Goal: Task Accomplishment & Management: Manage account settings

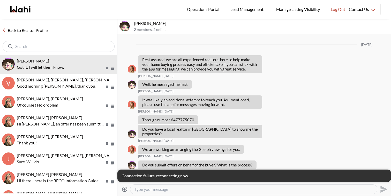
scroll to position [2414, 0]
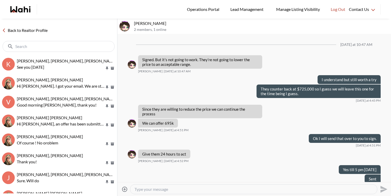
scroll to position [281, 0]
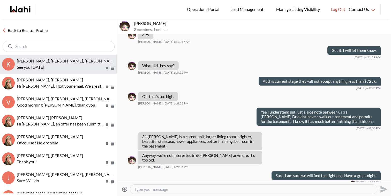
click at [71, 60] on span "Keshav Nanda, Rohit, Wahi, Barbara" at bounding box center [67, 60] width 100 height 5
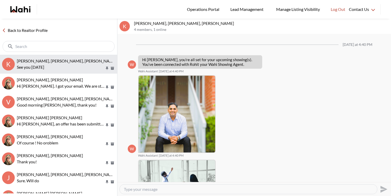
scroll to position [310, 0]
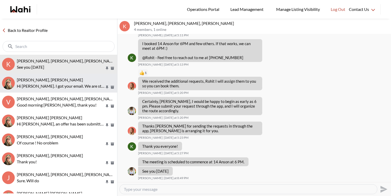
click at [74, 82] on div "tom smith, Barbara Hi Tom. I got your email. We are still here to work with you…" at bounding box center [66, 83] width 98 height 12
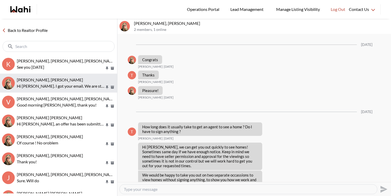
scroll to position [651, 0]
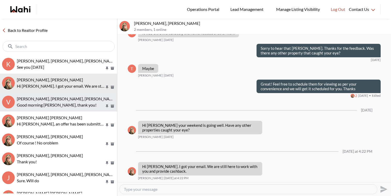
click at [76, 100] on span "[PERSON_NAME], [PERSON_NAME], [PERSON_NAME], [PERSON_NAME]" at bounding box center [84, 98] width 134 height 5
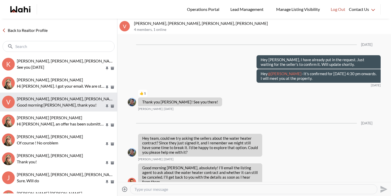
scroll to position [666, 0]
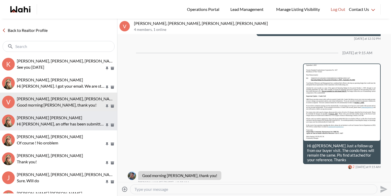
click at [66, 123] on p "Hi Meghan, an offer has been submitted for 30 Inn on the Park Dr #811, Toronto,…" at bounding box center [61, 124] width 88 height 6
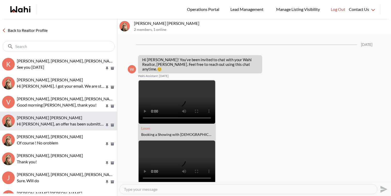
scroll to position [781, 0]
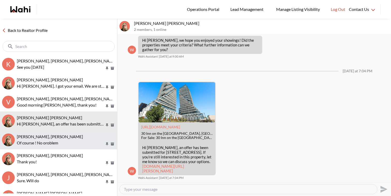
click at [65, 138] on div "David Rodriguez, Barbara" at bounding box center [66, 136] width 98 height 5
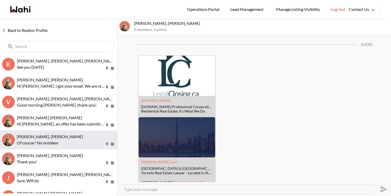
scroll to position [939, 0]
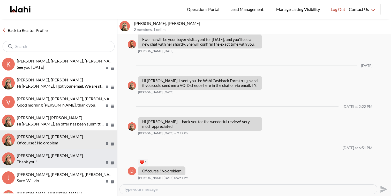
click at [65, 153] on div "Volodymyr Vozniak, Barb" at bounding box center [66, 155] width 98 height 5
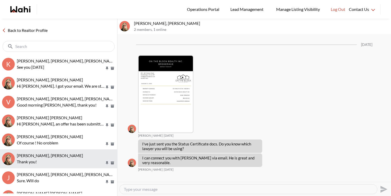
scroll to position [1021, 0]
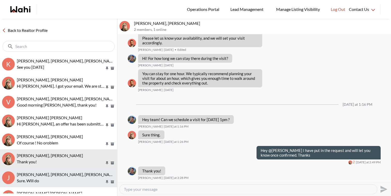
click at [71, 169] on button "J Jack Burke, Leyla Smith, Faraz, Barbara Sure. Will do" at bounding box center [58, 177] width 117 height 19
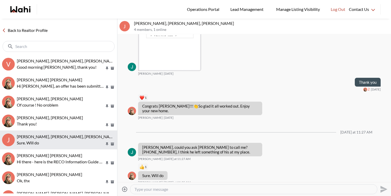
scroll to position [46, 0]
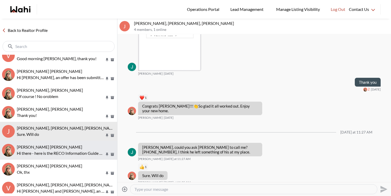
click at [72, 153] on p "Hi there - here is the RECO Information Guide we discussed, you can also find i…" at bounding box center [61, 153] width 88 height 6
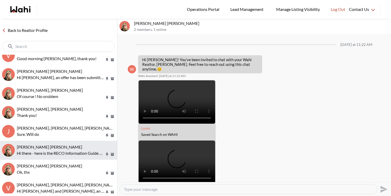
scroll to position [168, 0]
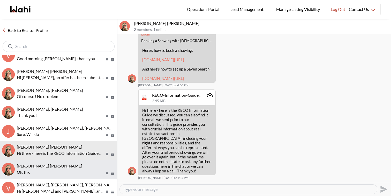
click at [74, 167] on div "Arek Klauza, Barbara" at bounding box center [66, 165] width 98 height 5
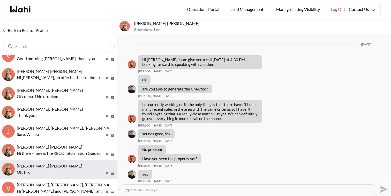
scroll to position [585, 0]
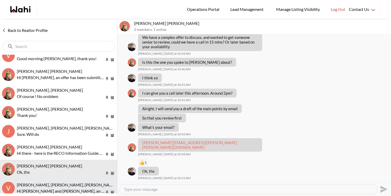
click at [75, 185] on span "Victoria Basova, Dylan Maloney, Barbara" at bounding box center [67, 184] width 100 height 5
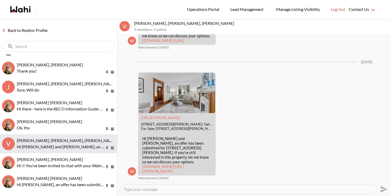
scroll to position [92, 0]
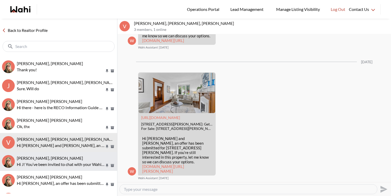
click at [80, 157] on div "J D, Barbara" at bounding box center [66, 157] width 98 height 5
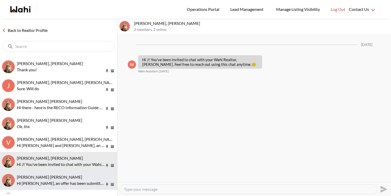
click at [82, 180] on p "Hi Abdul nafi, an offer has been submitted for 10 Northtown Way #2013, Toronto,…" at bounding box center [61, 183] width 88 height 6
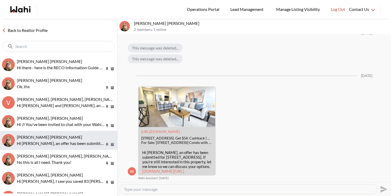
scroll to position [142, 0]
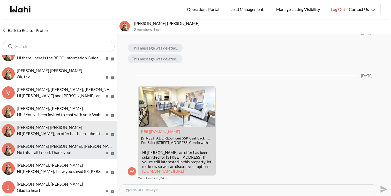
click at [80, 152] on p "No this is all I need. Thank you!" at bounding box center [61, 152] width 88 height 6
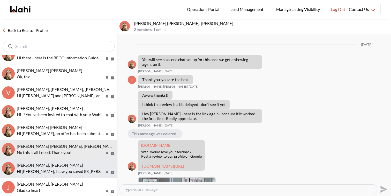
scroll to position [542, 0]
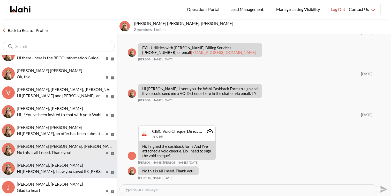
click at [81, 168] on p "Hi Maria, I saw you saved 83 Willet Terr in Milton. Would you like to schedule …" at bounding box center [61, 171] width 88 height 6
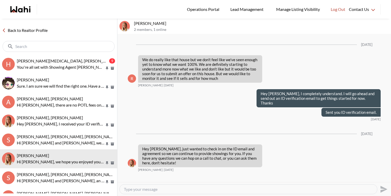
scroll to position [985, 0]
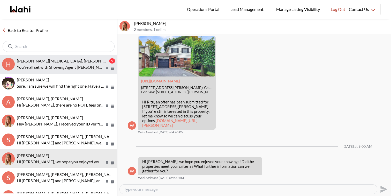
click at [55, 62] on div "Habon Muse, Faraz" at bounding box center [62, 60] width 91 height 5
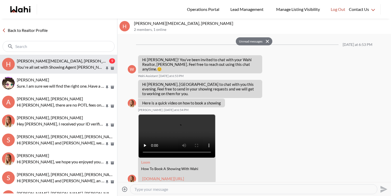
scroll to position [300, 0]
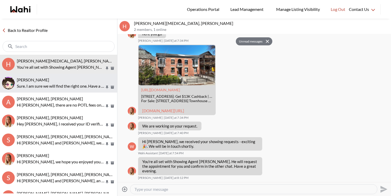
click at [76, 88] on p "Sure. I am sure we will find the right one. Have a great night." at bounding box center [61, 86] width 88 height 6
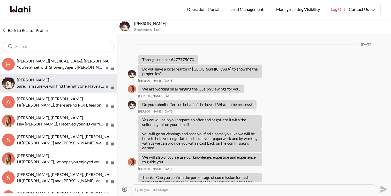
scroll to position [2475, 0]
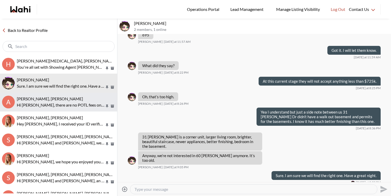
click at [75, 102] on p "Hi Arsene, there are no POTL fees on this property it is a freehold." at bounding box center [61, 105] width 88 height 6
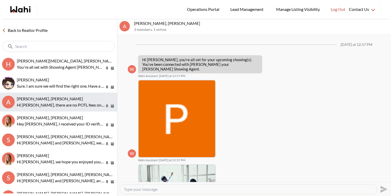
scroll to position [313, 0]
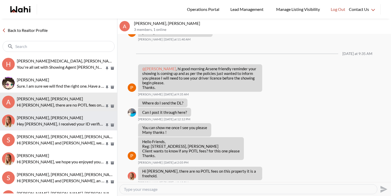
click at [74, 121] on p "Hey Tanya, I received your ID verification, thanks. I've sent the buyer agreeme…" at bounding box center [61, 124] width 88 height 6
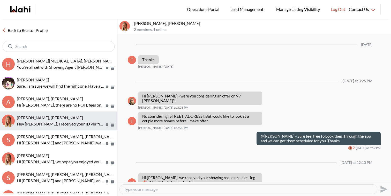
scroll to position [708, 0]
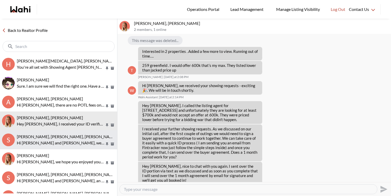
click at [74, 132] on button "S Sourav Singh, Kirti Pal, Michelle Hi Sourav and Kirti, we hope you enjoyed yo…" at bounding box center [58, 139] width 117 height 19
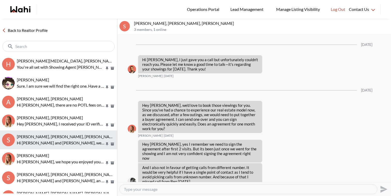
scroll to position [938, 0]
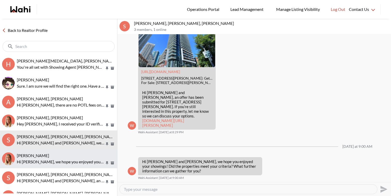
click at [75, 162] on p "Hi Ritu, we hope you enjoyed your showings! Did the properties meet your criter…" at bounding box center [61, 161] width 88 height 6
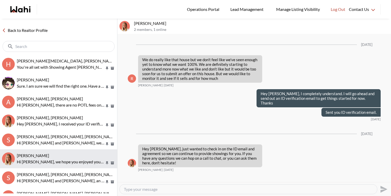
scroll to position [985, 0]
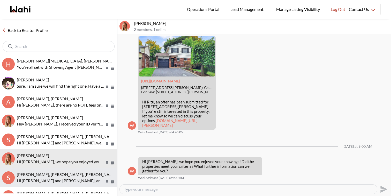
click at [75, 182] on p "Hi Sarah and Bryce, an offer has been submitted for 52 Lynd Ave, Toronto, Ontar…" at bounding box center [61, 180] width 88 height 6
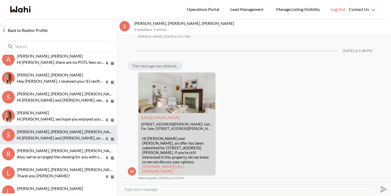
scroll to position [49, 0]
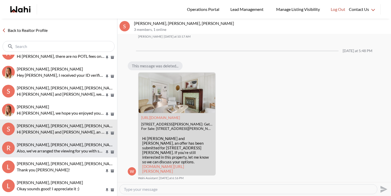
click at [79, 154] on button "R Rory Fairweather, Amber F, Michelle Also, we've arranged the viewing for you …" at bounding box center [58, 147] width 117 height 19
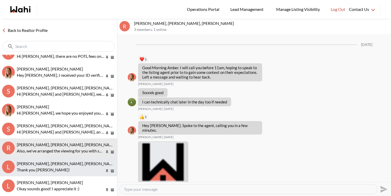
scroll to position [822, 0]
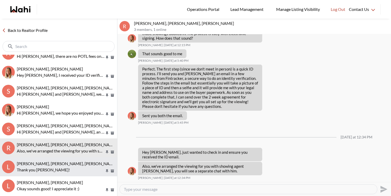
click at [80, 163] on span "Luisa Diaz, Rey Abella, Paul, Michelle" at bounding box center [67, 163] width 100 height 5
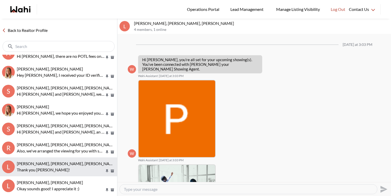
scroll to position [145, 0]
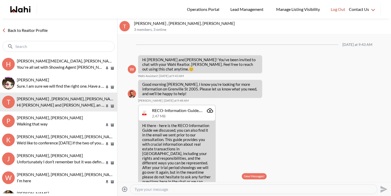
scroll to position [207, 0]
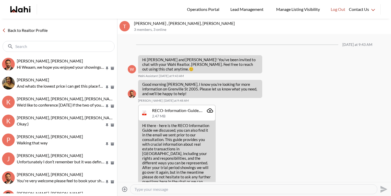
scroll to position [410, 0]
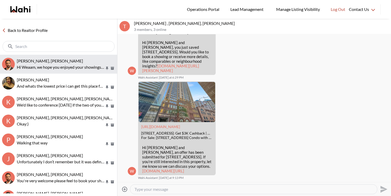
click at [61, 62] on span "Weaam Hassan, Behnam" at bounding box center [50, 60] width 66 height 5
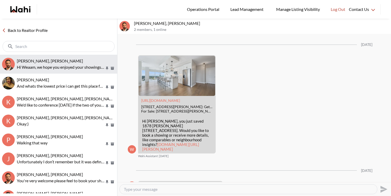
scroll to position [891, 0]
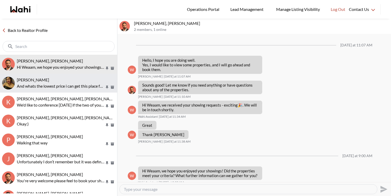
click at [63, 81] on div "Puja Mandal, Behnam" at bounding box center [66, 79] width 98 height 5
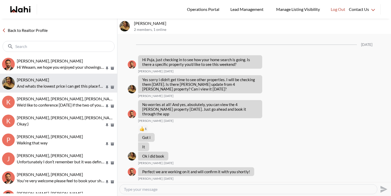
scroll to position [591, 0]
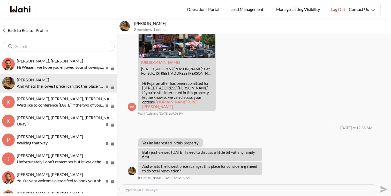
click at [188, 102] on link "wahi.com/ca/en/real-estate/on/gta/toronto/old-toronto/kensington/4-glen-baillie…" at bounding box center [169, 103] width 55 height 9
click at [156, 193] on div at bounding box center [249, 188] width 258 height 9
click at [156, 192] on div at bounding box center [249, 188] width 258 height 9
click at [157, 190] on textarea "Type your message" at bounding box center [248, 188] width 249 height 5
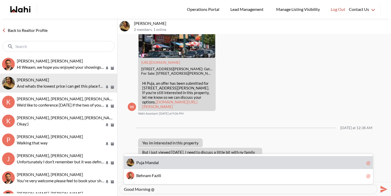
click at [161, 162] on span "P u j a M a n d a l" at bounding box center [250, 162] width 228 height 5
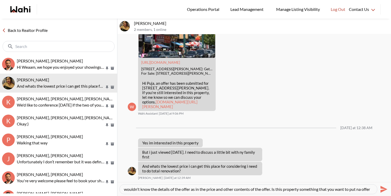
scroll to position [0, 0]
click at [359, 188] on textarea "Good Morning @Puja Mandal. I completely understand. They have received an offer…" at bounding box center [248, 188] width 249 height 5
type textarea "Good Morning @Puja Mandal. I completely understand. They have received an offer…"
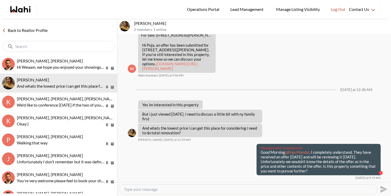
drag, startPoint x: 311, startPoint y: 177, endPoint x: 253, endPoint y: 156, distance: 60.9
click at [253, 156] on div "Message Failed · Unauthorized Good Morning @Puja Mandal . I completely understa…" at bounding box center [254, 162] width 253 height 36
copy p "Good Morning @Puja Mandal . I completely understand. They have received an offe…"
click at [240, 189] on textarea "Type your message" at bounding box center [248, 188] width 249 height 5
paste textarea "Good Morning @Puja Mandal. I completely understand. They have received an offer…"
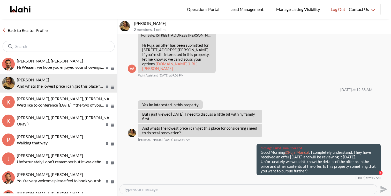
type textarea "Good Morning @Puja Mandal. I completely understand. They have received an offer…"
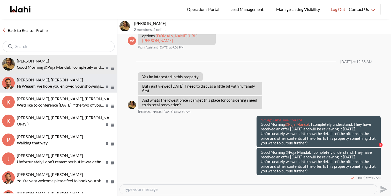
click at [74, 86] on p "Hi Weaam, we hope you enjoyed your showings! Did the properties meet your crite…" at bounding box center [61, 86] width 88 height 6
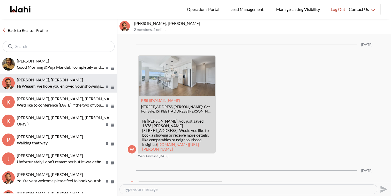
scroll to position [891, 0]
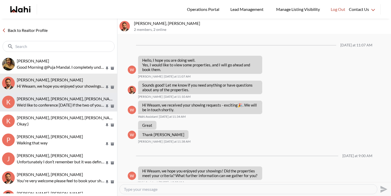
click at [73, 99] on span "Kevin McKay, Fawzia Sheikh, Behnam" at bounding box center [67, 98] width 100 height 5
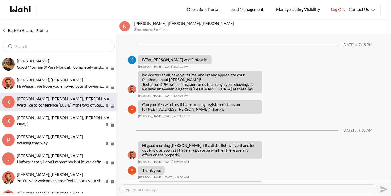
scroll to position [679, 0]
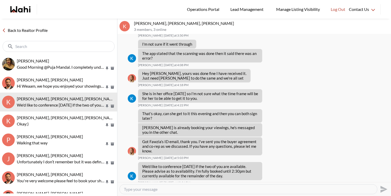
click at [197, 187] on textarea "Type your message" at bounding box center [248, 188] width 249 height 5
type textarea "Good Morning Kevin, what time works for you guys after 2:30 pm and we can give …"
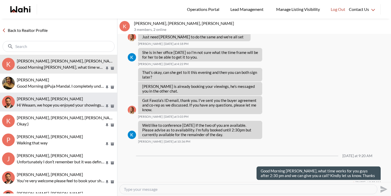
click at [81, 102] on p "Hi Weaam, we hope you enjoyed your showings! Did the properties meet your crite…" at bounding box center [61, 105] width 88 height 6
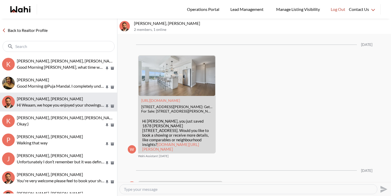
scroll to position [891, 0]
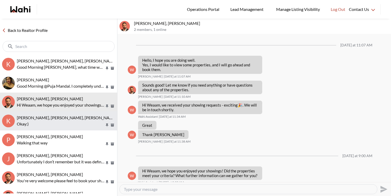
click at [79, 120] on div "Kevin McKay, Fawzia Sheikh, Khalid, Behnam Okay:)" at bounding box center [66, 121] width 98 height 12
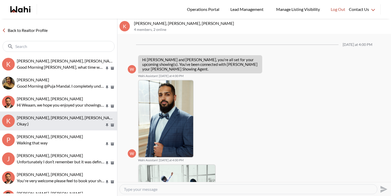
scroll to position [310, 0]
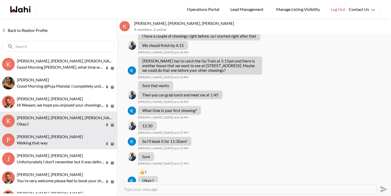
click at [80, 139] on div "Puja Mandal, Paul, Behnam Walking that way" at bounding box center [66, 140] width 98 height 12
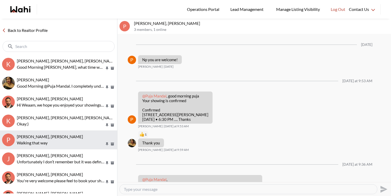
scroll to position [464, 0]
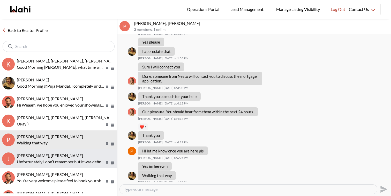
click at [80, 161] on p "Unfortunately I don’t remember but it was definitely one of the single ones" at bounding box center [61, 161] width 88 height 6
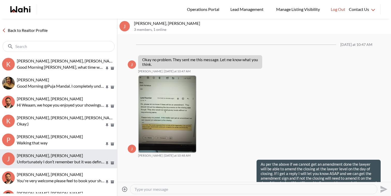
scroll to position [591, 0]
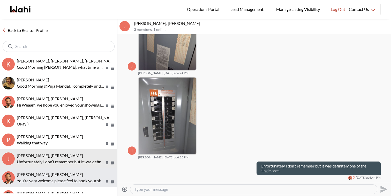
click at [85, 174] on div "Paula Versteeg, Behnam" at bounding box center [66, 174] width 98 height 5
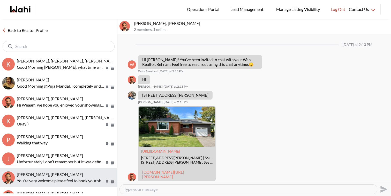
scroll to position [199, 0]
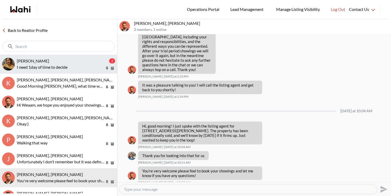
click at [58, 60] on div "Puja Mandal, Behnam" at bounding box center [62, 60] width 91 height 5
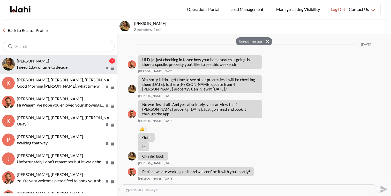
scroll to position [704, 0]
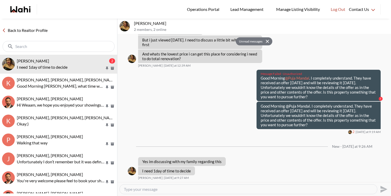
click at [145, 188] on textarea "Type your message" at bounding box center [248, 188] width 249 height 5
type textarea "o"
paste textarea "Got it. We can take our time to decide on the property. However, if the seller …"
type textarea "Got it. We can take our time to decide on the property. However, if the seller …"
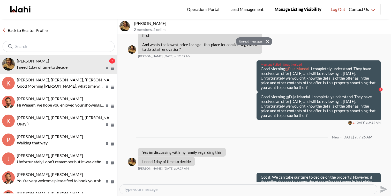
scroll to position [0, 0]
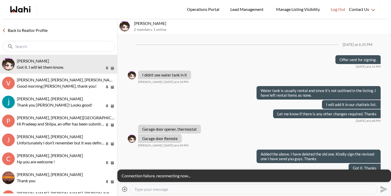
scroll to position [545, 0]
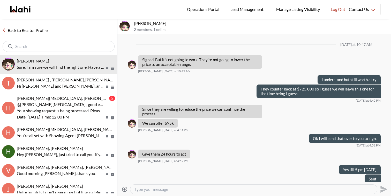
scroll to position [281, 0]
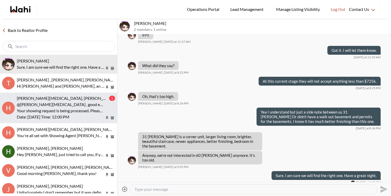
click at [78, 115] on p "Date: [DATE] Time: 12:00 PM" at bounding box center [61, 117] width 88 height 6
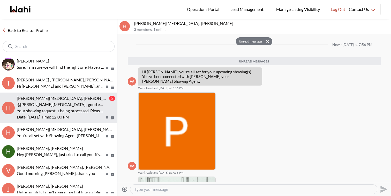
scroll to position [153, 0]
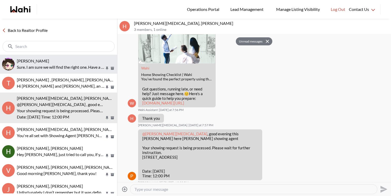
click at [72, 70] on button "liuhong chen, Faraz Sure. I am sure we will find the right one. Have a great ni…" at bounding box center [58, 64] width 117 height 19
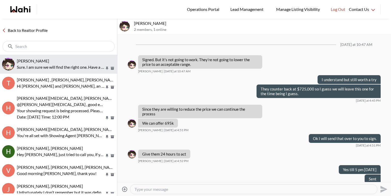
scroll to position [281, 0]
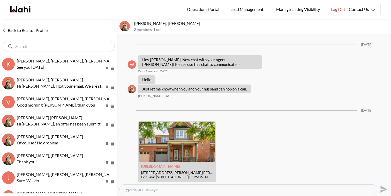
scroll to position [69, 0]
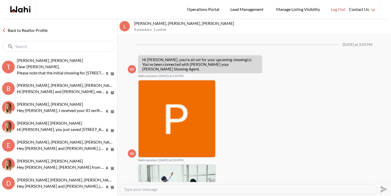
scroll to position [145, 0]
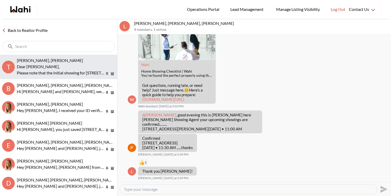
click at [89, 71] on p "Please note that the initial showing for 27 Wheatfield Crescent is unavailable …" at bounding box center [61, 73] width 88 height 6
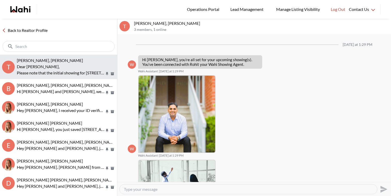
scroll to position [456, 0]
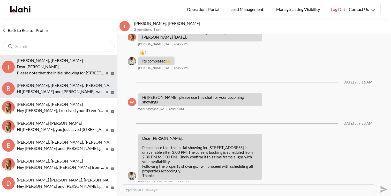
click at [90, 89] on p "Hi Bill and Sandra, we hope you enjoyed your showings! Did the properties meet …" at bounding box center [61, 91] width 88 height 6
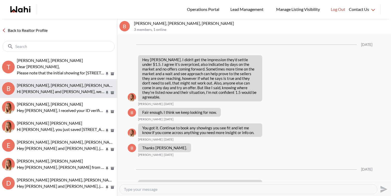
scroll to position [799, 0]
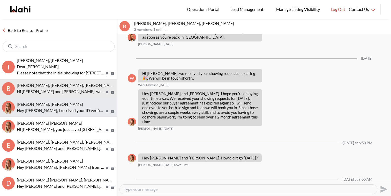
click at [91, 109] on p "Hey Tanya, I received your ID verification, thanks. I've sent the buyer agreeme…" at bounding box center [61, 110] width 88 height 6
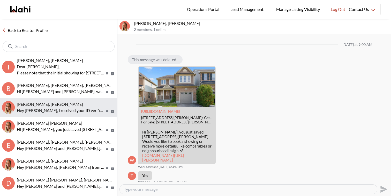
scroll to position [513, 0]
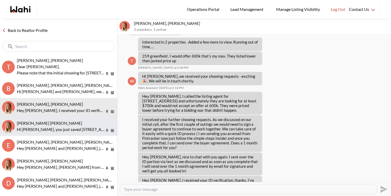
click at [92, 124] on div "Manpreet Singh Minhas, Michelle" at bounding box center [66, 122] width 98 height 5
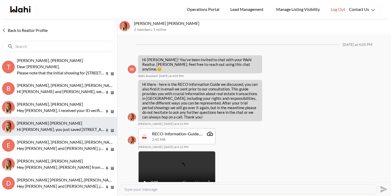
scroll to position [163, 0]
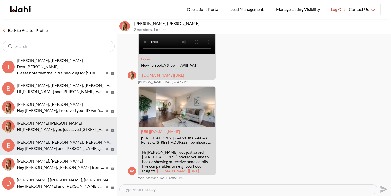
click at [93, 145] on p "Hey Erik and Margarita, just a friendly reminder to please sign the co-rep agre…" at bounding box center [61, 148] width 88 height 6
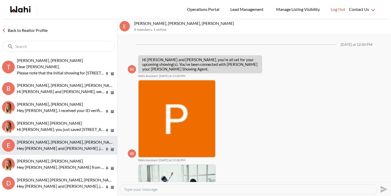
scroll to position [423, 0]
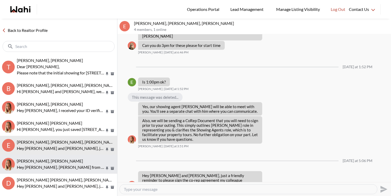
click at [93, 158] on div "Arsene Dilenga, Michelle" at bounding box center [66, 160] width 98 height 5
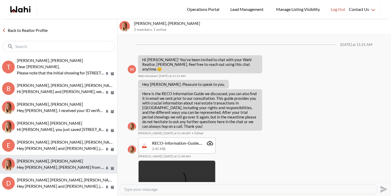
scroll to position [426, 0]
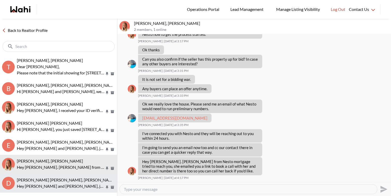
click at [93, 179] on span "Dakota Penn, Shelby Moorhead, Michelle, Rohit" at bounding box center [66, 179] width 99 height 5
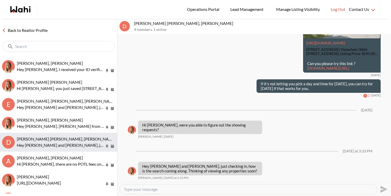
scroll to position [44, 0]
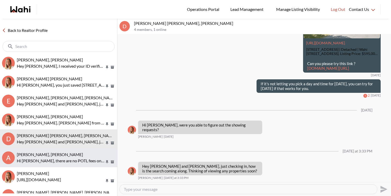
click at [92, 156] on div "Arsene Dilenga, Paul, Michelle" at bounding box center [66, 154] width 98 height 5
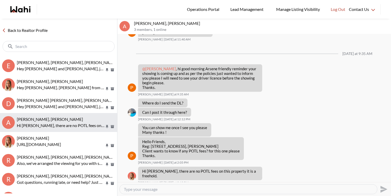
scroll to position [82, 0]
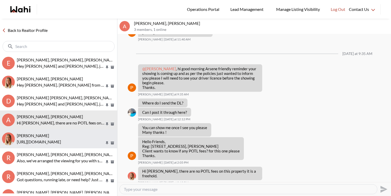
click at [97, 136] on div "Nigel Edokpolo, Michelle" at bounding box center [66, 135] width 98 height 5
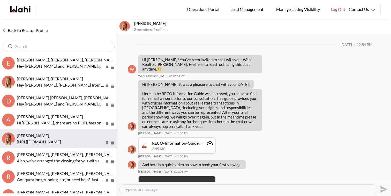
scroll to position [78, 0]
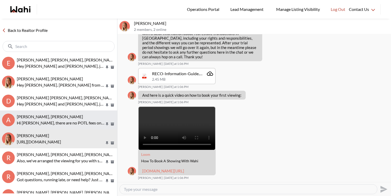
click at [97, 121] on p "Hi Arsene, there are no POTL fees on this property it is a freehold." at bounding box center [61, 123] width 88 height 6
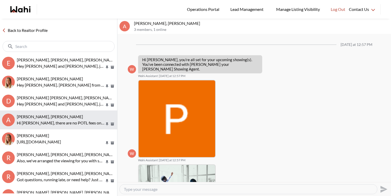
scroll to position [313, 0]
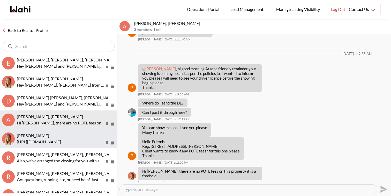
click at [101, 137] on div "Nigel Edokpolo, Michelle" at bounding box center [66, 135] width 98 height 5
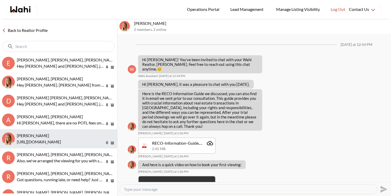
scroll to position [78, 0]
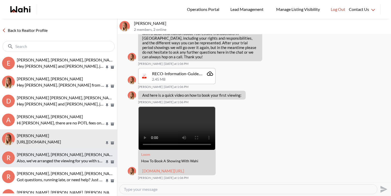
click at [101, 154] on div "Rory Fairweather, Amber F, Michelle" at bounding box center [66, 154] width 98 height 5
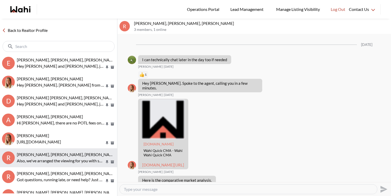
scroll to position [780, 0]
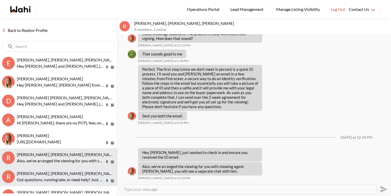
click at [100, 173] on div "Rory Fairweather, Amber F, Paul, Michelle" at bounding box center [66, 173] width 98 height 5
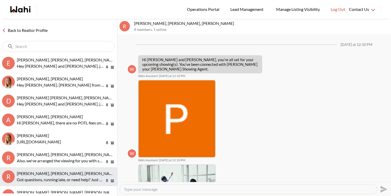
scroll to position [73, 0]
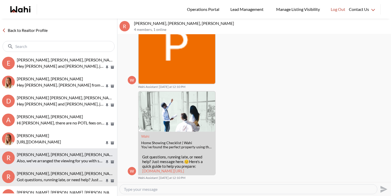
click at [93, 161] on p "Also, we've arranged the viewing for you with showing agent Paul, you will see …" at bounding box center [61, 160] width 88 height 6
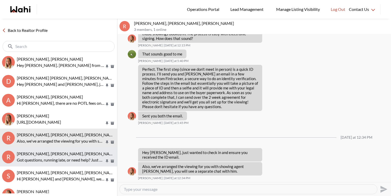
scroll to position [103, 0]
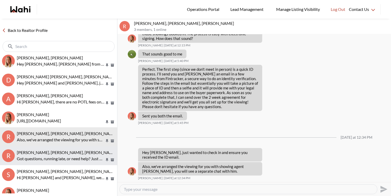
click at [91, 157] on p "Got questions, running late, or need help? Just message here. 😊 Here’s a quick …" at bounding box center [61, 158] width 88 height 6
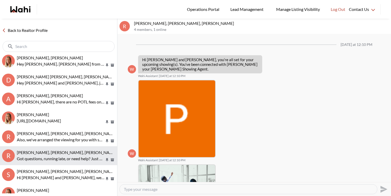
scroll to position [73, 0]
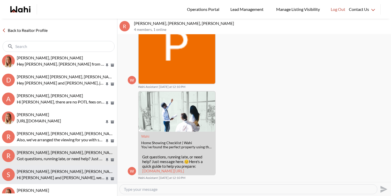
click at [91, 167] on button "S Sourav Singh, Kirti Pal, Michelle Hi Sourav and Kirti, we hope you enjoyed yo…" at bounding box center [58, 174] width 117 height 19
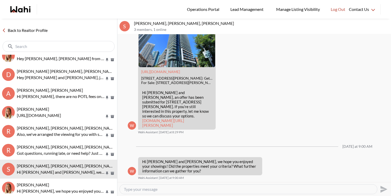
scroll to position [98, 0]
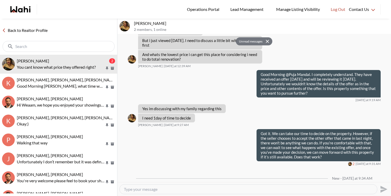
scroll to position [653, 0]
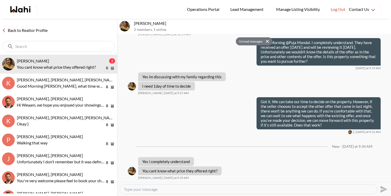
click at [149, 190] on textarea "Type your message" at bounding box center [248, 188] width 249 height 5
type textarea "Unfortunately no"
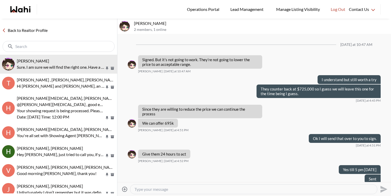
scroll to position [281, 0]
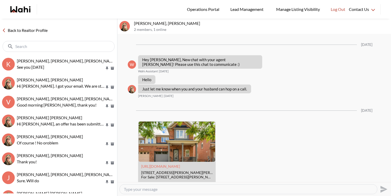
scroll to position [69, 0]
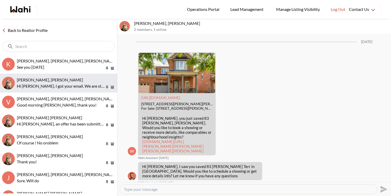
click at [87, 82] on div "[PERSON_NAME], [PERSON_NAME]" at bounding box center [66, 79] width 98 height 5
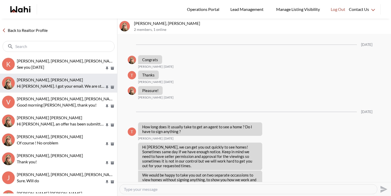
scroll to position [651, 0]
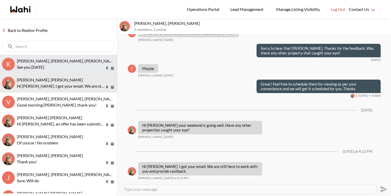
click at [86, 68] on p "See you [DATE]" at bounding box center [61, 67] width 88 height 6
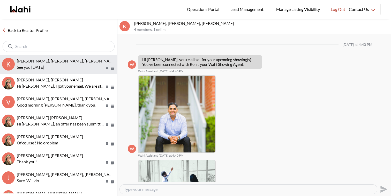
scroll to position [310, 0]
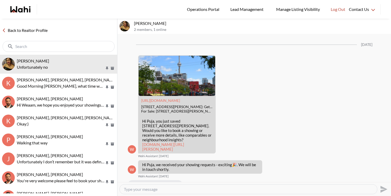
scroll to position [607, 0]
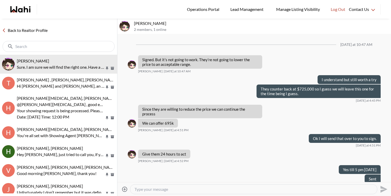
scroll to position [281, 0]
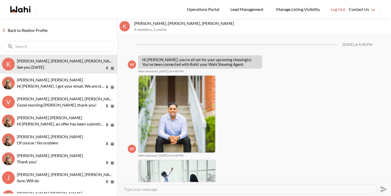
scroll to position [310, 0]
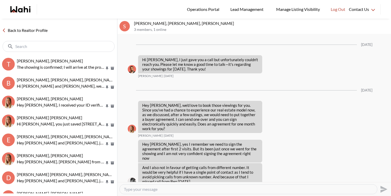
scroll to position [938, 0]
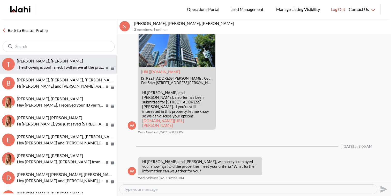
click at [44, 65] on p "The showing is confirmed; I will arrive at the property located at 27 Wheatfiel…" at bounding box center [61, 67] width 88 height 6
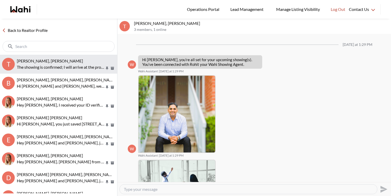
scroll to position [496, 0]
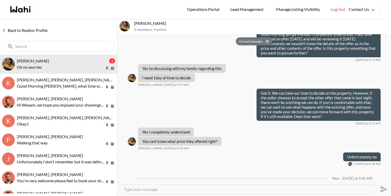
scroll to position [643, 0]
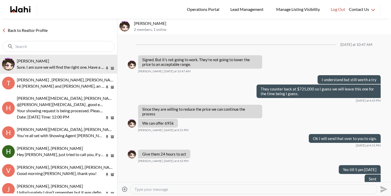
scroll to position [281, 0]
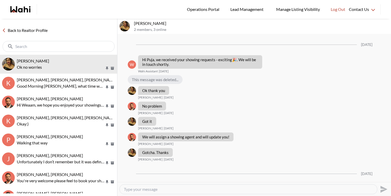
scroll to position [513, 0]
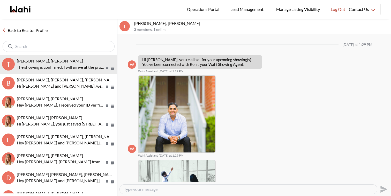
scroll to position [496, 0]
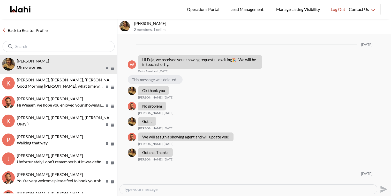
scroll to position [513, 0]
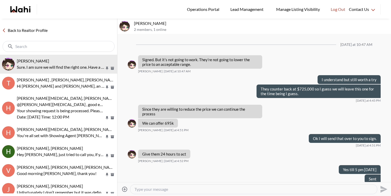
scroll to position [281, 0]
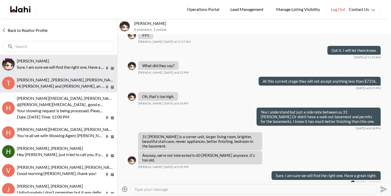
click at [80, 82] on div "Tahshin Jaigirder , Meredith Paajanen, Faraz" at bounding box center [66, 79] width 98 height 5
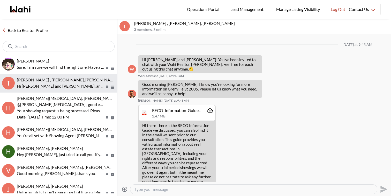
scroll to position [410, 0]
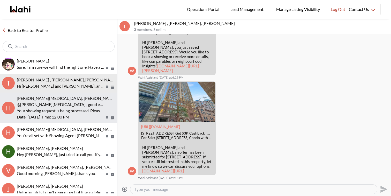
click at [78, 106] on p "@[PERSON_NAME][MEDICAL_DATA] , good evening this [PERSON_NAME] here [PERSON_NAM…" at bounding box center [61, 104] width 88 height 6
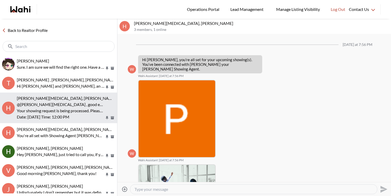
scroll to position [141, 0]
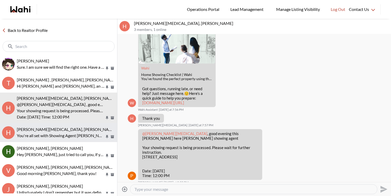
click at [76, 126] on button "H Habon Muse, Faraz You're all set with Showing Agent Paul. He will request the…" at bounding box center [58, 132] width 117 height 19
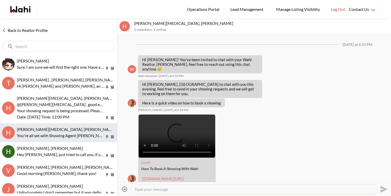
scroll to position [261, 0]
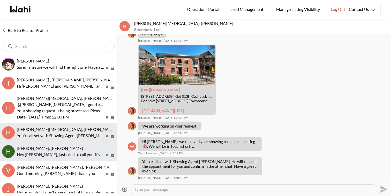
click at [74, 143] on button "Heidy Jaeger, Faraz Hey Heidy, just tried to call you, if you have any question…" at bounding box center [58, 151] width 117 height 19
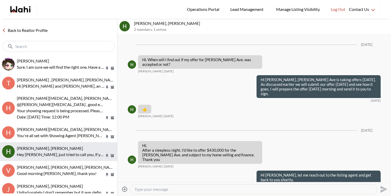
scroll to position [861, 0]
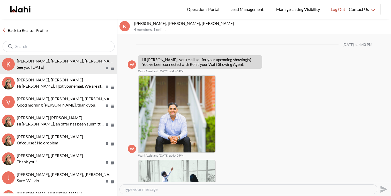
scroll to position [310, 0]
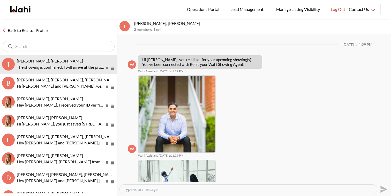
scroll to position [496, 0]
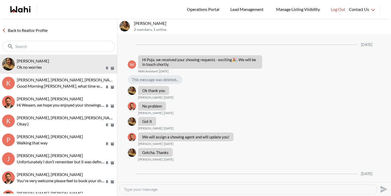
scroll to position [513, 0]
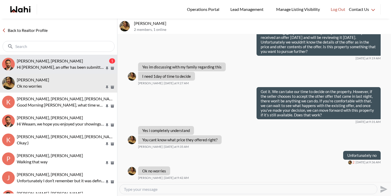
click at [76, 62] on div "[PERSON_NAME], [PERSON_NAME]" at bounding box center [62, 60] width 91 height 5
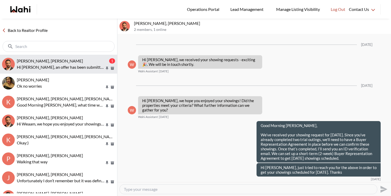
scroll to position [912, 0]
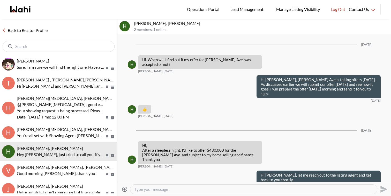
scroll to position [861, 0]
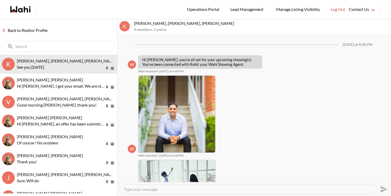
scroll to position [310, 0]
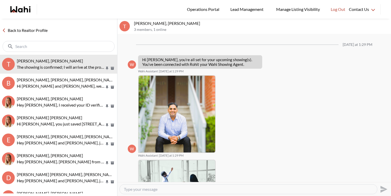
scroll to position [496, 0]
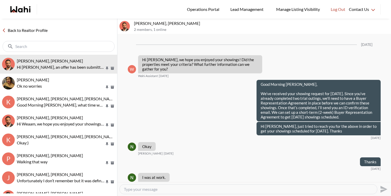
scroll to position [871, 0]
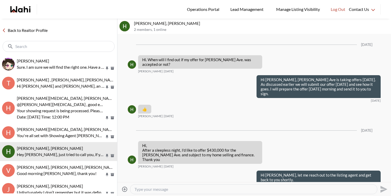
scroll to position [861, 0]
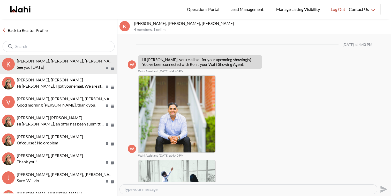
scroll to position [310, 0]
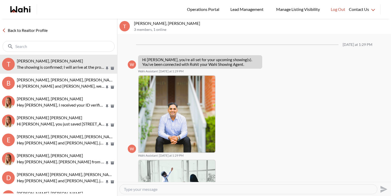
scroll to position [496, 0]
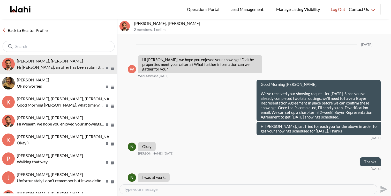
scroll to position [871, 0]
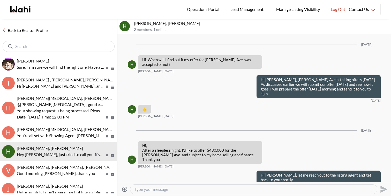
scroll to position [861, 0]
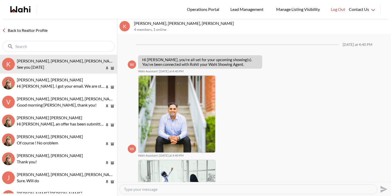
scroll to position [310, 0]
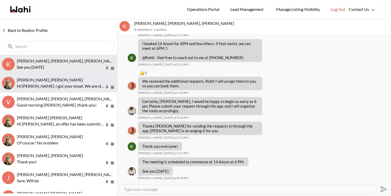
click at [49, 78] on span "[PERSON_NAME], [PERSON_NAME]" at bounding box center [50, 79] width 66 height 5
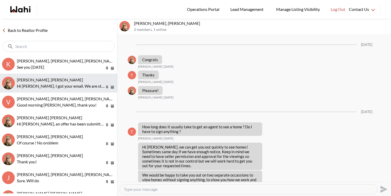
scroll to position [651, 0]
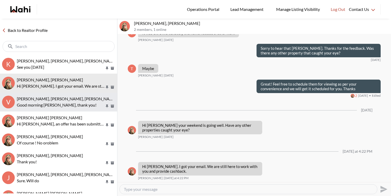
click at [51, 99] on span "[PERSON_NAME], [PERSON_NAME], [PERSON_NAME], [PERSON_NAME]" at bounding box center [84, 98] width 134 height 5
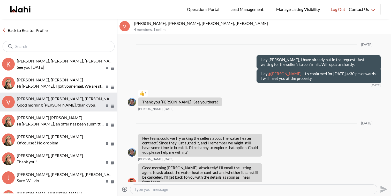
scroll to position [666, 0]
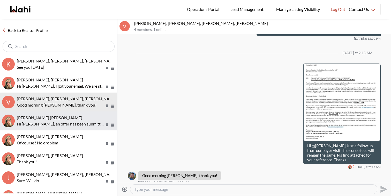
click at [52, 113] on button "[PERSON_NAME] [PERSON_NAME] Hi [PERSON_NAME], an offer has been submitted for […" at bounding box center [58, 120] width 117 height 19
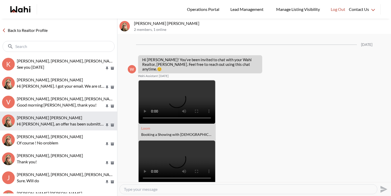
scroll to position [781, 0]
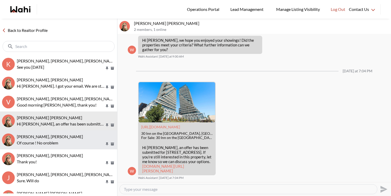
click at [55, 140] on p "Of course ! No oroblem" at bounding box center [61, 143] width 88 height 6
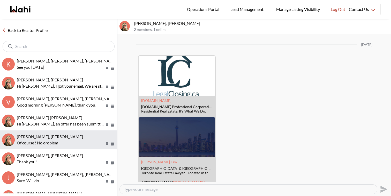
scroll to position [939, 0]
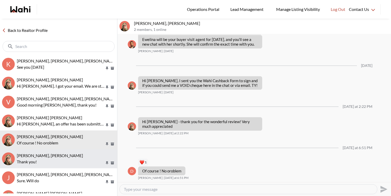
click at [55, 161] on p "Thank you!" at bounding box center [61, 161] width 88 height 6
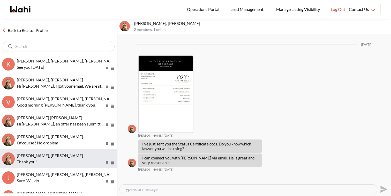
scroll to position [1021, 0]
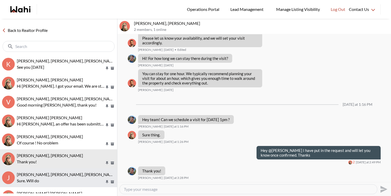
click at [56, 180] on p "Sure. Will do" at bounding box center [61, 180] width 88 height 6
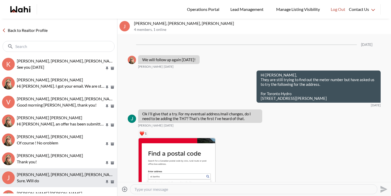
scroll to position [817, 0]
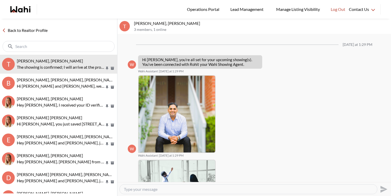
scroll to position [496, 0]
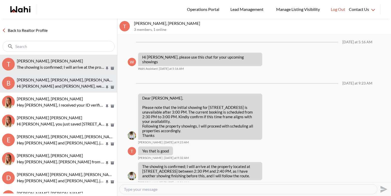
click at [47, 80] on span "Bill Bowen, Sandra Gavinchuk, Michelle" at bounding box center [67, 79] width 100 height 5
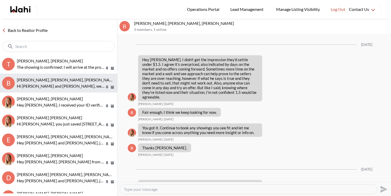
scroll to position [799, 0]
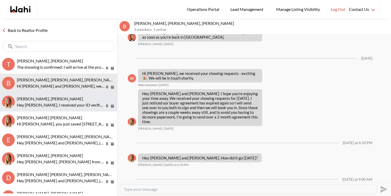
click at [48, 101] on div "Tanya Fita, Michelle Hey Tanya, I received your ID verification, thanks. I've s…" at bounding box center [66, 102] width 98 height 12
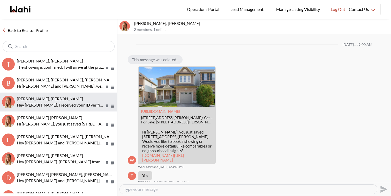
scroll to position [513, 0]
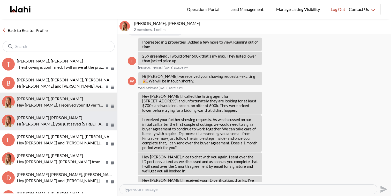
click at [51, 121] on p "Hi Manpreet singh, you just saved 206 Green Valley Dr #7, Kitchener. Would you …" at bounding box center [61, 124] width 88 height 6
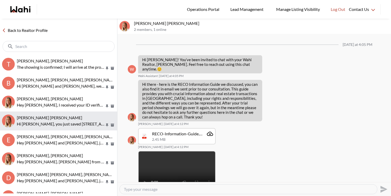
scroll to position [163, 0]
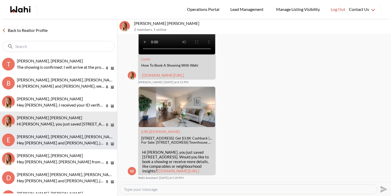
click at [53, 132] on button "E Erik Odegaard, Margarita Haimov, Paul, Michelle Hey Erik and Margarita, just …" at bounding box center [58, 139] width 117 height 19
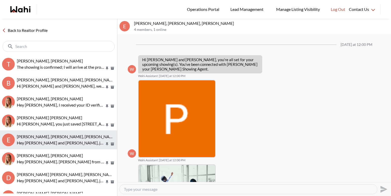
scroll to position [423, 0]
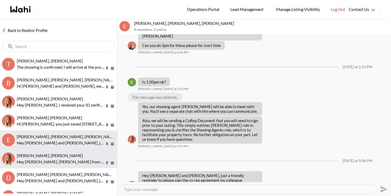
click at [58, 156] on span "Arsene Dilenga, Michelle" at bounding box center [50, 155] width 66 height 5
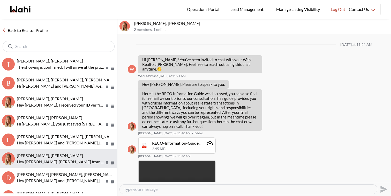
scroll to position [426, 0]
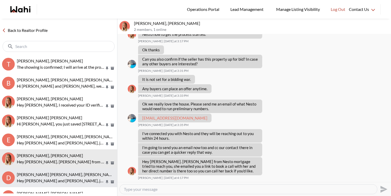
click at [62, 178] on p "Hey Dakota and Shelby, just checking in, how is the search coming along. Thinki…" at bounding box center [61, 180] width 88 height 6
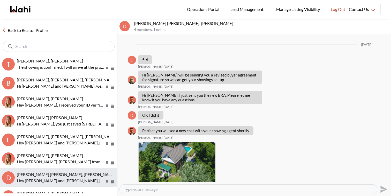
scroll to position [759, 0]
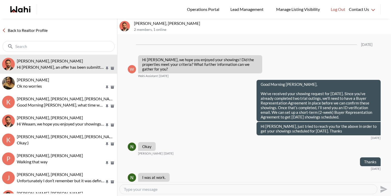
scroll to position [871, 0]
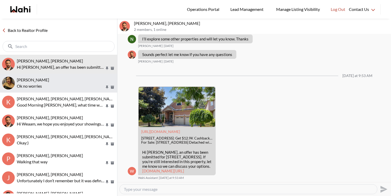
click at [64, 88] on p "Ok no worries" at bounding box center [61, 86] width 88 height 6
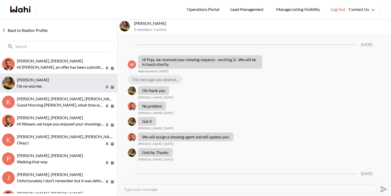
scroll to position [513, 0]
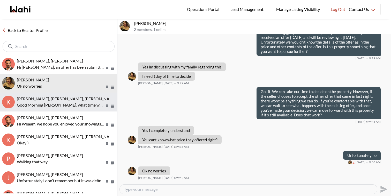
click at [66, 106] on p "Good Morning Kevin, what time works for you guys after 2:30 pm and we can give …" at bounding box center [61, 105] width 88 height 6
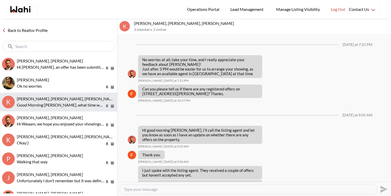
scroll to position [705, 0]
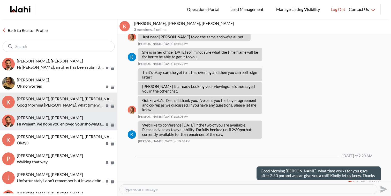
click at [70, 126] on p "Hi Weaam, we hope you enjoyed your showings! Did the properties meet your crite…" at bounding box center [61, 124] width 88 height 6
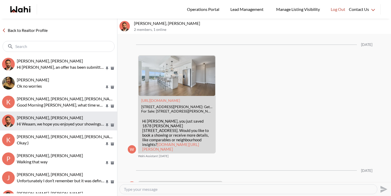
scroll to position [891, 0]
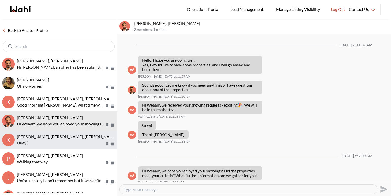
click at [72, 142] on p "Okay:)" at bounding box center [61, 143] width 88 height 6
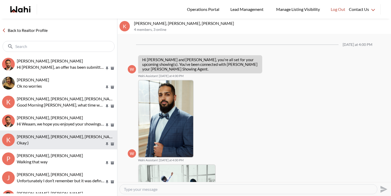
scroll to position [310, 0]
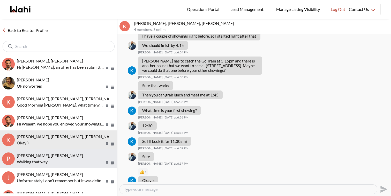
click at [76, 161] on p "Walking that way" at bounding box center [61, 161] width 88 height 6
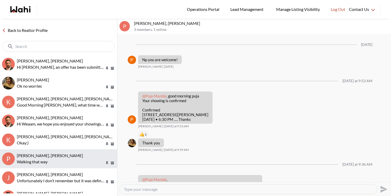
scroll to position [464, 0]
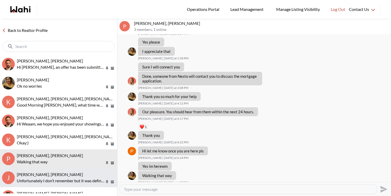
click at [80, 179] on p "Unfortunately I don’t remember but it was definitely one of the single ones" at bounding box center [61, 180] width 88 height 6
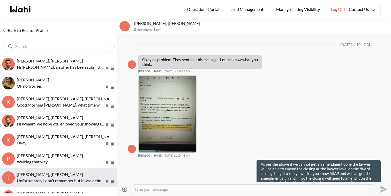
scroll to position [591, 0]
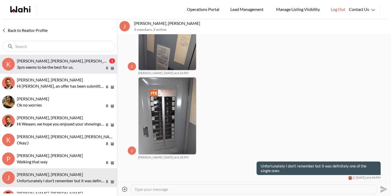
click at [58, 70] on p "3pm seems to be the best for us." at bounding box center [61, 67] width 88 height 6
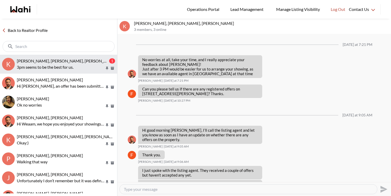
scroll to position [720, 0]
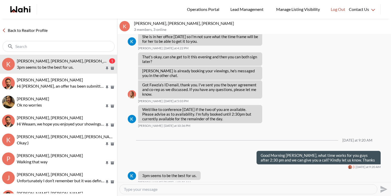
click at [197, 188] on textarea "Type your message" at bounding box center [248, 188] width 249 height 5
type textarea "Sure I can give you a call at 3 pm. Just so I am prepared for the call, do you …"
click at [382, 187] on icon "Send" at bounding box center [384, 188] width 7 height 7
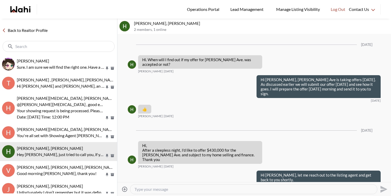
scroll to position [861, 0]
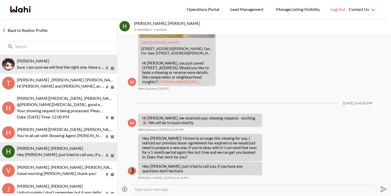
click at [44, 61] on span "liuhong chen, Faraz" at bounding box center [33, 60] width 32 height 5
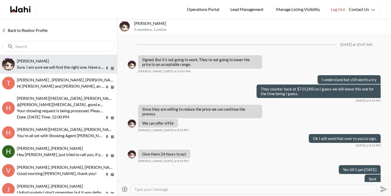
scroll to position [281, 0]
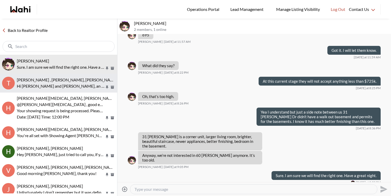
click at [49, 84] on p "Hi Tahshin and Meredith, an offer has been submitted for 25 Grenville St #2005,…" at bounding box center [61, 86] width 88 height 6
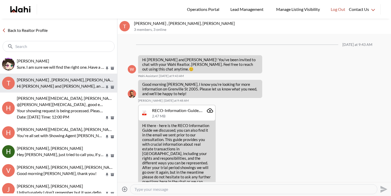
scroll to position [410, 0]
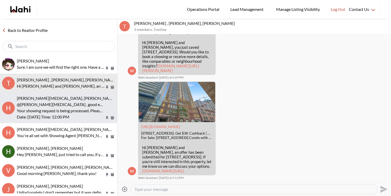
click at [52, 99] on span "Habon Muse, Paul, Faraz" at bounding box center [66, 98] width 99 height 5
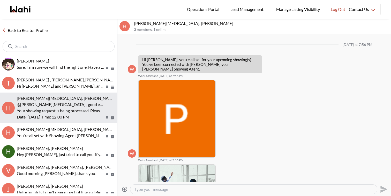
scroll to position [141, 0]
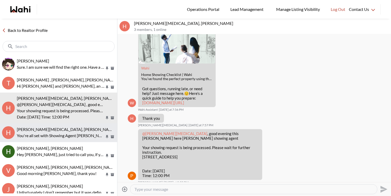
click at [56, 130] on div "Habon Muse, Faraz" at bounding box center [66, 129] width 98 height 5
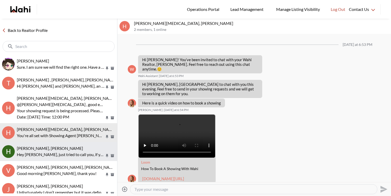
scroll to position [261, 0]
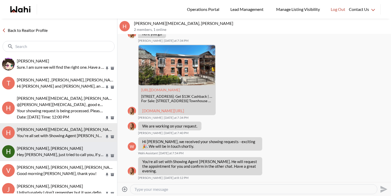
click at [58, 157] on p "Hey Heidy, just tried to call you, if you have any questions don't hesitate." at bounding box center [61, 154] width 88 height 6
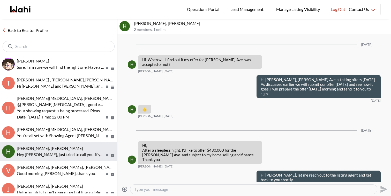
scroll to position [861, 0]
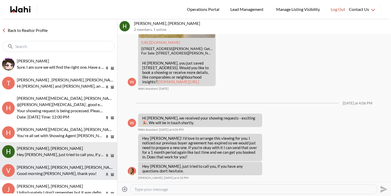
click at [62, 172] on p "Good morning Faraz, thank you!" at bounding box center [61, 173] width 88 height 6
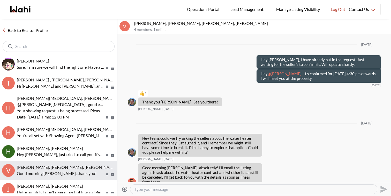
scroll to position [666, 0]
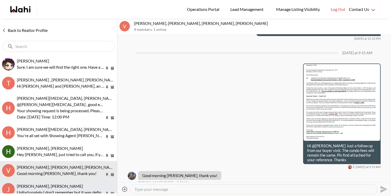
click at [65, 186] on span "Josh Hortaleza, Faraz, Behnam" at bounding box center [50, 185] width 66 height 5
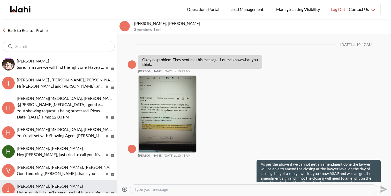
scroll to position [591, 0]
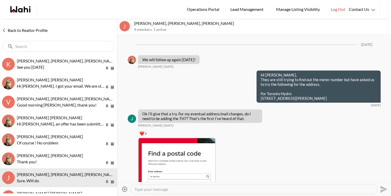
scroll to position [817, 0]
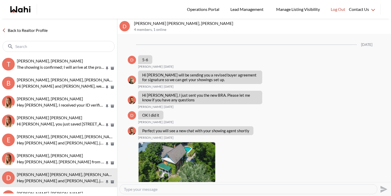
scroll to position [759, 0]
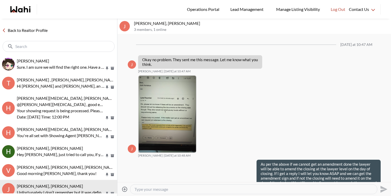
scroll to position [591, 0]
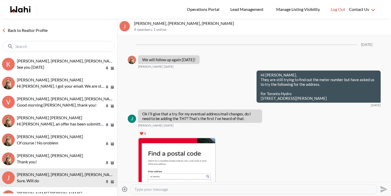
scroll to position [817, 0]
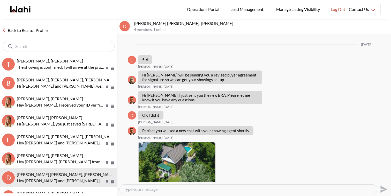
scroll to position [759, 0]
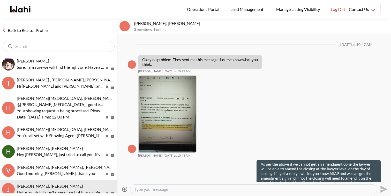
scroll to position [591, 0]
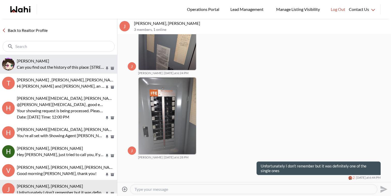
click at [65, 61] on div "liuhong chen, Faraz" at bounding box center [66, 60] width 98 height 5
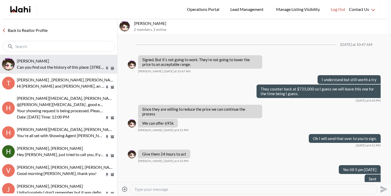
scroll to position [326, 0]
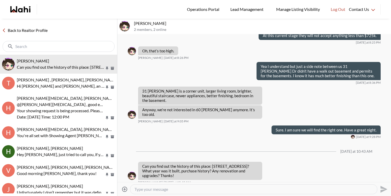
click at [186, 189] on textarea "Type your message" at bounding box center [254, 188] width 239 height 5
paste textarea "New Shingles 2013, Central Air 2014, Laminate Floor 2016, Washer-Dryer 2015."
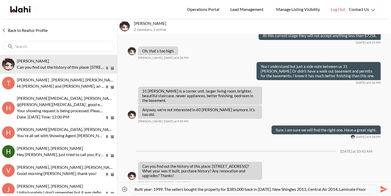
click at [297, 189] on textarea "Built year: 1999. The sellers bought the property for $385,000 back in 2016. Ne…" at bounding box center [254, 188] width 239 height 5
click at [343, 188] on textarea "Built year: 1999. The sellers bought the property for $385,000 back in 2016. Ne…" at bounding box center [254, 188] width 239 height 5
click at [174, 189] on textarea "Built year: 1999. The sellers bought the property for $385,000 back in 2016. Ne…" at bounding box center [254, 188] width 239 height 5
click at [240, 189] on textarea "Built year: 1999. The sellers bought the property for $385,000 back in 2016. Ne…" at bounding box center [254, 188] width 239 height 5
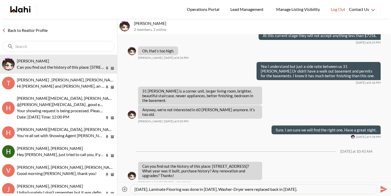
type textarea "Built year: 1999. The sellers bought the property for $385,000 back in [DATE]. …"
click at [384, 188] on icon "Send" at bounding box center [384, 188] width 7 height 7
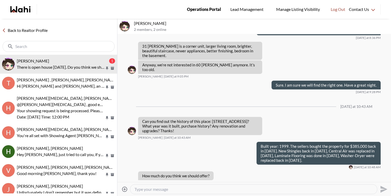
scroll to position [385, 0]
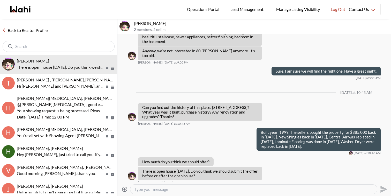
click at [155, 191] on textarea "Type your message" at bounding box center [254, 188] width 239 height 5
click at [169, 190] on textarea "Type your message" at bounding box center [254, 188] width 239 height 5
type textarea "They are accepting offer any time. Based on experience since the property was j…"
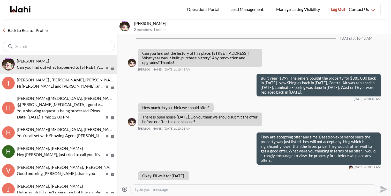
scroll to position [465, 0]
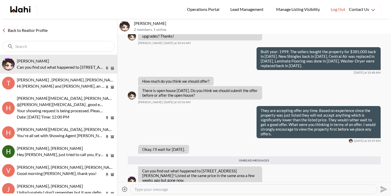
click at [172, 189] on textarea "Type your message" at bounding box center [254, 188] width 239 height 5
paste textarea "97 Rodgers Rd, Guelph"
click at [195, 189] on textarea "97 Rodgers Rd, Guelph" at bounding box center [254, 188] width 239 height 5
type textarea "[STREET_ADDRESS][PERSON_NAME] has been terminated and removed from the market."
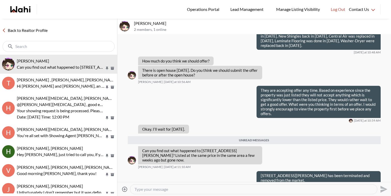
scroll to position [473, 0]
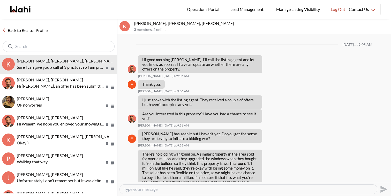
scroll to position [670, 0]
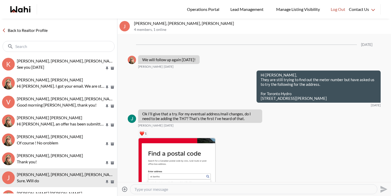
scroll to position [817, 0]
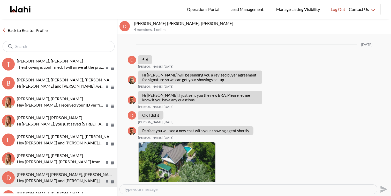
scroll to position [759, 0]
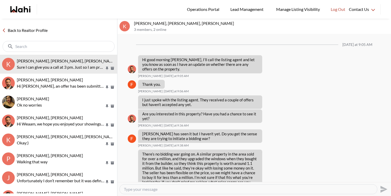
scroll to position [670, 0]
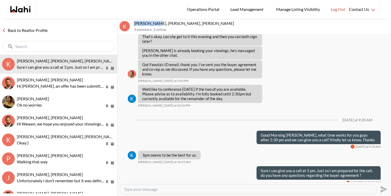
drag, startPoint x: 158, startPoint y: 24, endPoint x: 130, endPoint y: 21, distance: 27.6
click at [130, 21] on div "K [PERSON_NAME], [PERSON_NAME], [PERSON_NAME] 3 members , 2 online" at bounding box center [255, 27] width 274 height 16
copy div "[PERSON_NAME]"
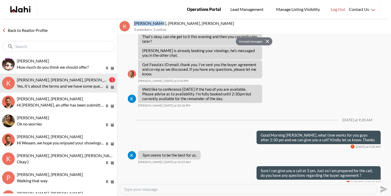
scroll to position [706, 0]
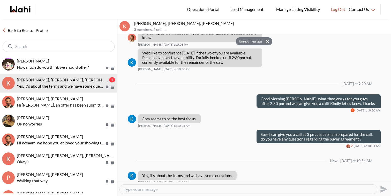
click at [164, 192] on div at bounding box center [249, 188] width 258 height 9
click at [168, 189] on textarea "Type your message" at bounding box center [248, 188] width 249 height 5
type textarea "ok sure. I will give you a call at 3 pm"
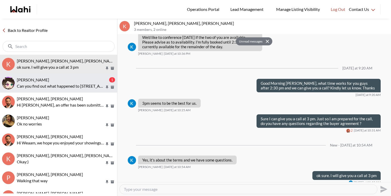
click at [76, 83] on p "Can you find out what happened to [STREET_ADDRESS][PERSON_NAME]? Listed at the …" at bounding box center [61, 86] width 88 height 6
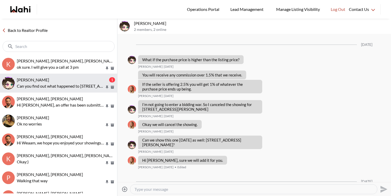
scroll to position [2148, 0]
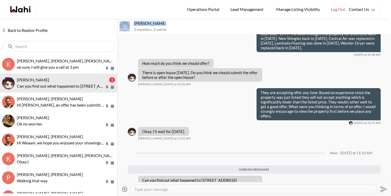
drag, startPoint x: 157, startPoint y: 23, endPoint x: 127, endPoint y: 22, distance: 30.6
click at [127, 22] on div "[PERSON_NAME] 2 members , 2 online" at bounding box center [255, 27] width 274 height 16
copy div "[PERSON_NAME]"
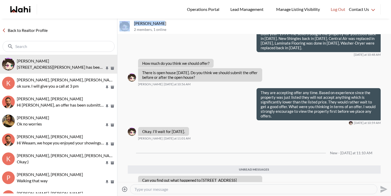
scroll to position [2168, 0]
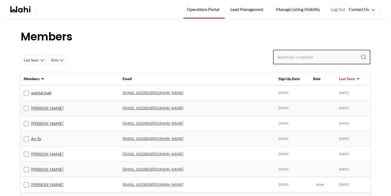
click at [303, 58] on input "Search input" at bounding box center [318, 56] width 83 height 9
paste input "[EMAIL_ADDRESS][DOMAIN_NAME]"
type input "[EMAIL_ADDRESS][DOMAIN_NAME]"
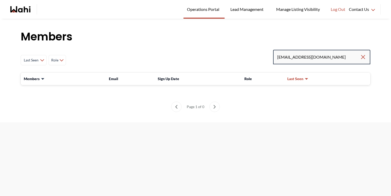
click at [353, 54] on input "[EMAIL_ADDRESS][DOMAIN_NAME]" at bounding box center [318, 56] width 83 height 9
drag, startPoint x: 310, startPoint y: 57, endPoint x: 375, endPoint y: 57, distance: 65.2
click at [375, 57] on div "Members Last Seen Less day than [DATE] [DATE] - [DATE] [DATE] - [DATE] [DATE] -…" at bounding box center [195, 71] width 391 height 104
type input "nithyamohan0507"
click at [288, 57] on input "nithyamohan0507" at bounding box center [318, 56] width 83 height 9
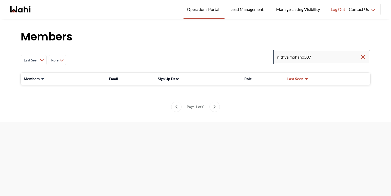
click at [302, 57] on input "nithya mohan0507" at bounding box center [318, 56] width 83 height 9
type input "[PERSON_NAME] 0507"
click at [314, 57] on input "[PERSON_NAME] 0507" at bounding box center [318, 56] width 83 height 9
type input "[PERSON_NAME]"
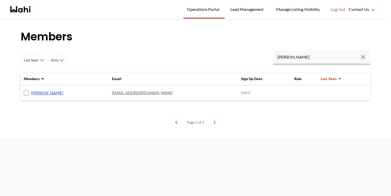
click at [57, 93] on link "[PERSON_NAME]" at bounding box center [47, 92] width 32 height 7
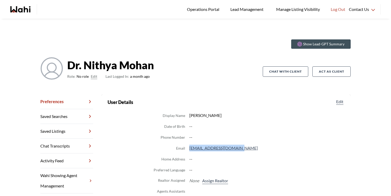
drag, startPoint x: 248, startPoint y: 149, endPoint x: 189, endPoint y: 147, distance: 58.8
click at [189, 147] on dd "[EMAIL_ADDRESS][DOMAIN_NAME]" at bounding box center [266, 147] width 155 height 7
copy dd "[EMAIL_ADDRESS][DOMAIN_NAME]"
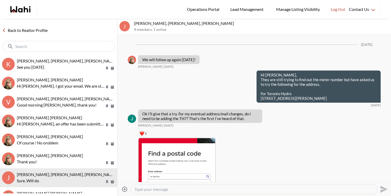
scroll to position [817, 0]
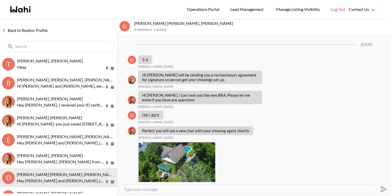
scroll to position [759, 0]
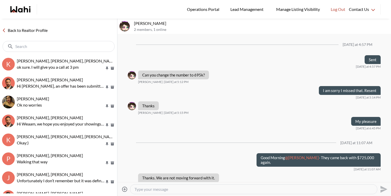
scroll to position [354, 0]
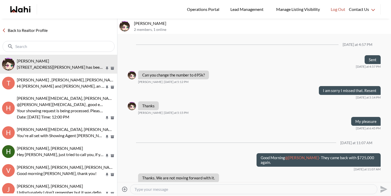
scroll to position [354, 0]
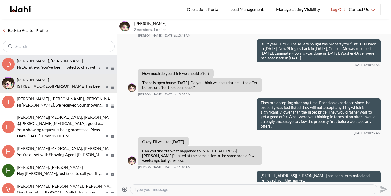
click at [77, 67] on p "Hi Dr. nithya! You’ve been invited to chat with your Wahi Realtor, [PERSON_NAME…" at bounding box center [61, 67] width 88 height 6
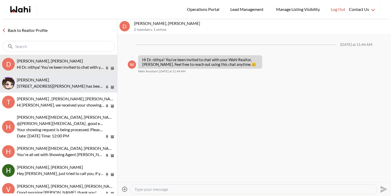
click at [71, 86] on p "97 Rodgers Rd, Guelph has been terminated and removed from the market." at bounding box center [61, 86] width 88 height 6
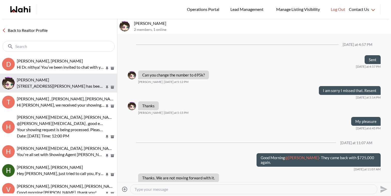
scroll to position [354, 0]
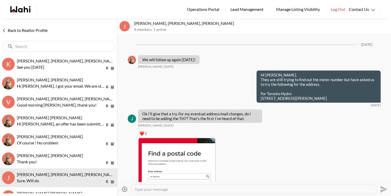
scroll to position [817, 0]
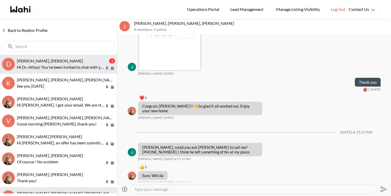
click at [72, 63] on div "[PERSON_NAME], [PERSON_NAME] 1 Hi Dr. nithya! You’ve been invited to chat with …" at bounding box center [66, 64] width 98 height 12
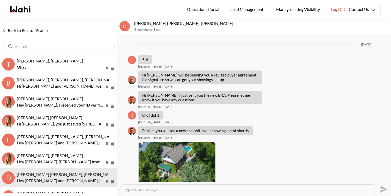
scroll to position [759, 0]
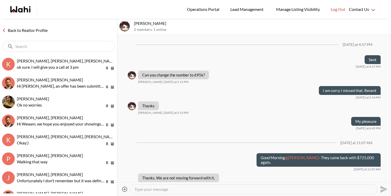
scroll to position [354, 0]
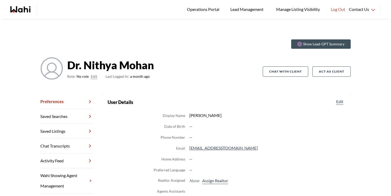
click at [94, 76] on button "Edit" at bounding box center [94, 76] width 6 height 6
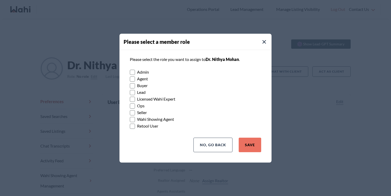
click at [142, 85] on label "Buyer" at bounding box center [195, 85] width 131 height 7
click at [130, 85] on input "Buyer" at bounding box center [130, 83] width 0 height 3
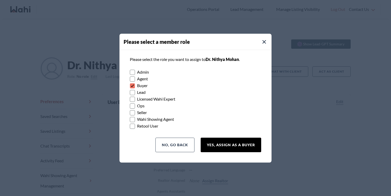
click at [229, 141] on button "Yes, Assign as a Buyer" at bounding box center [231, 144] width 61 height 14
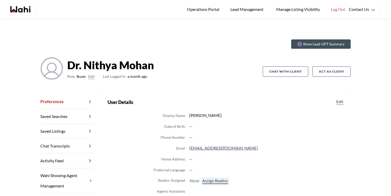
click at [218, 181] on button "Assign Realtor" at bounding box center [215, 180] width 28 height 7
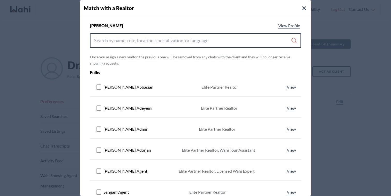
click at [166, 43] on input "Search input" at bounding box center [192, 40] width 197 height 9
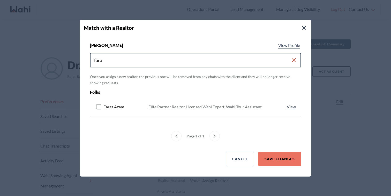
type input "fara"
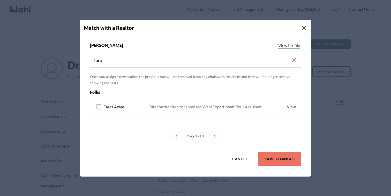
click at [98, 106] on rect at bounding box center [99, 106] width 5 height 5
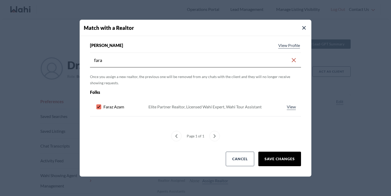
click at [274, 158] on button "Save Changes" at bounding box center [280, 158] width 43 height 14
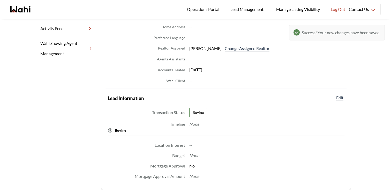
scroll to position [142, 0]
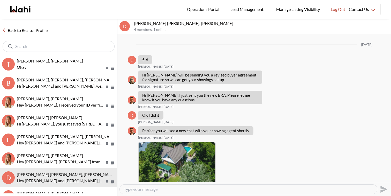
scroll to position [759, 0]
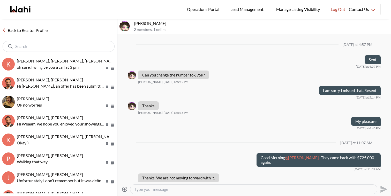
scroll to position [354, 0]
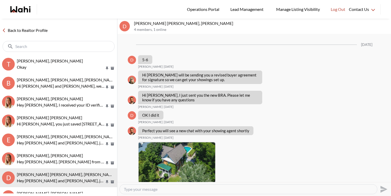
scroll to position [759, 0]
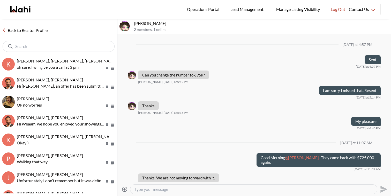
scroll to position [354, 0]
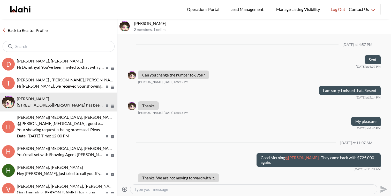
scroll to position [354, 0]
